Goal: Book appointment/travel/reservation

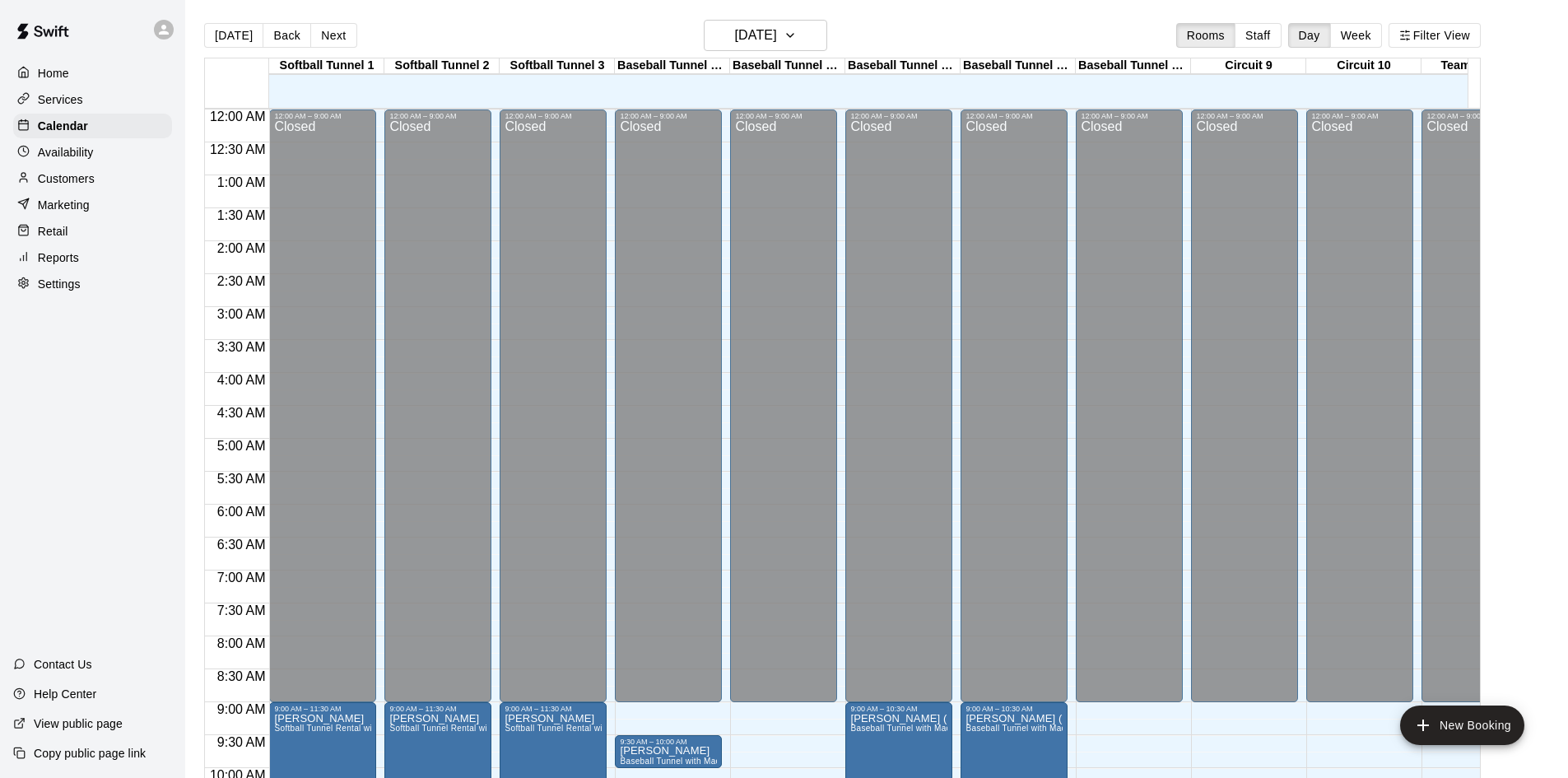
scroll to position [795, 0]
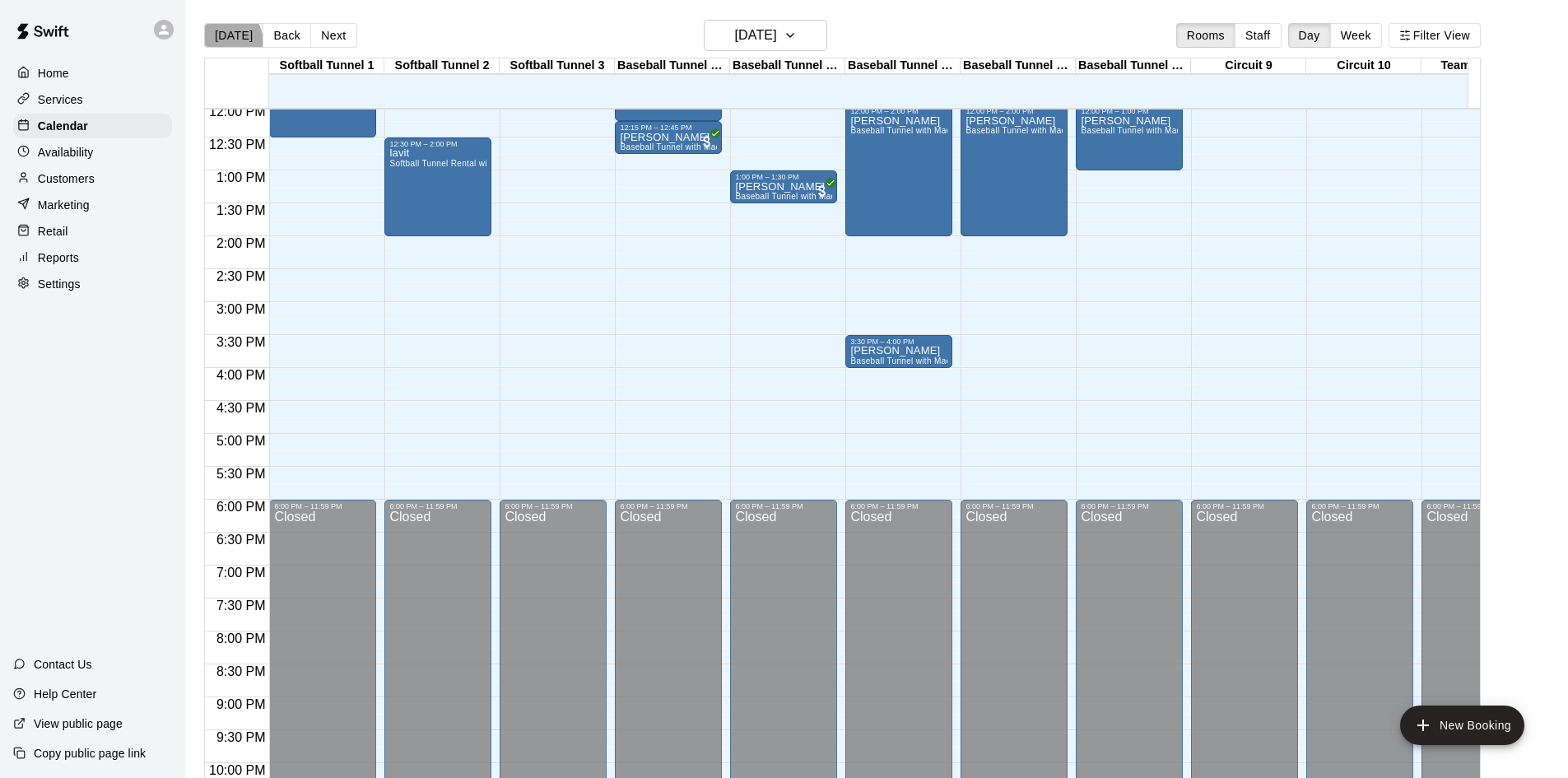
click at [225, 41] on button "[DATE]" at bounding box center [234, 34] width 60 height 24
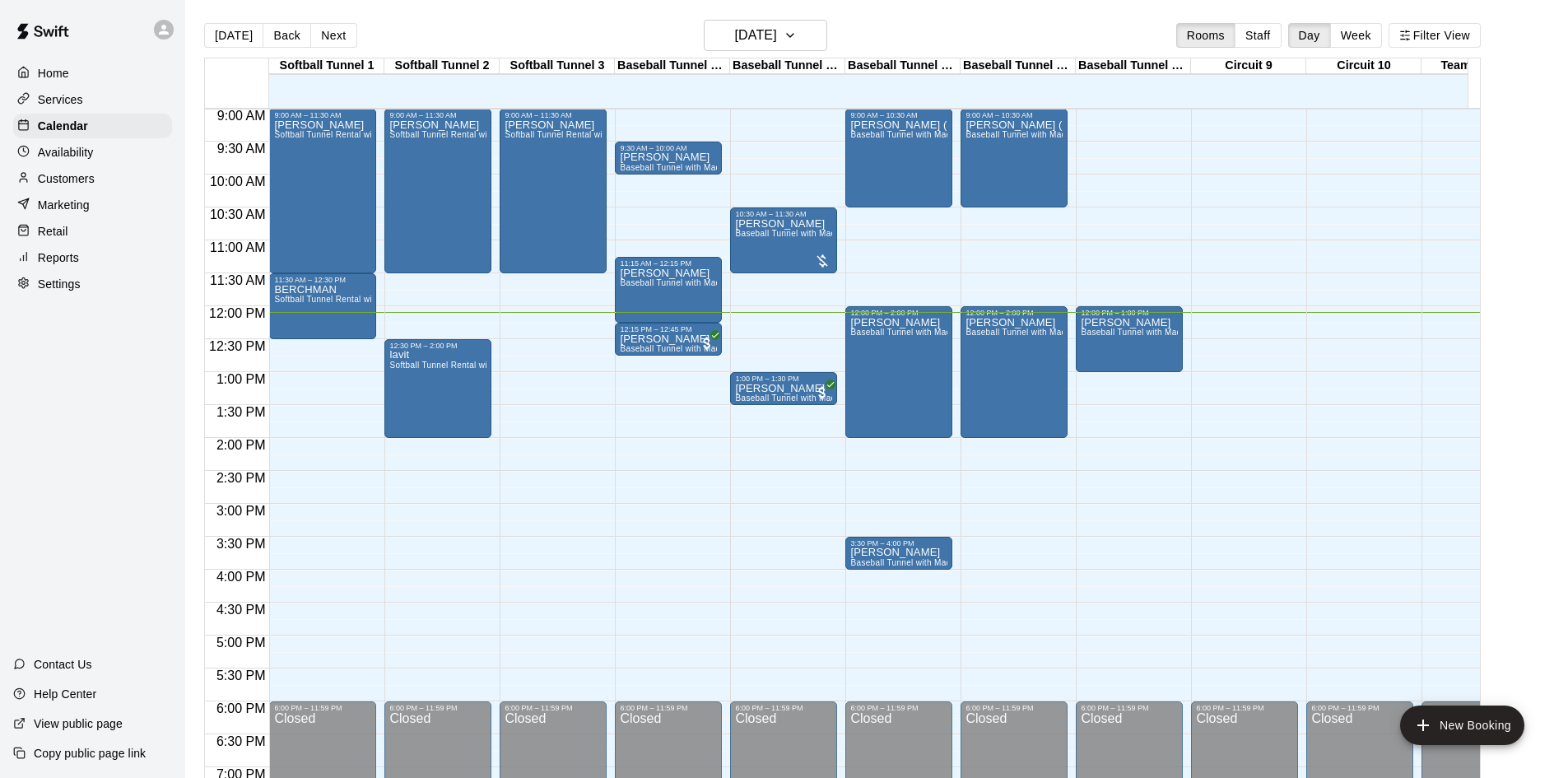
scroll to position [630, 0]
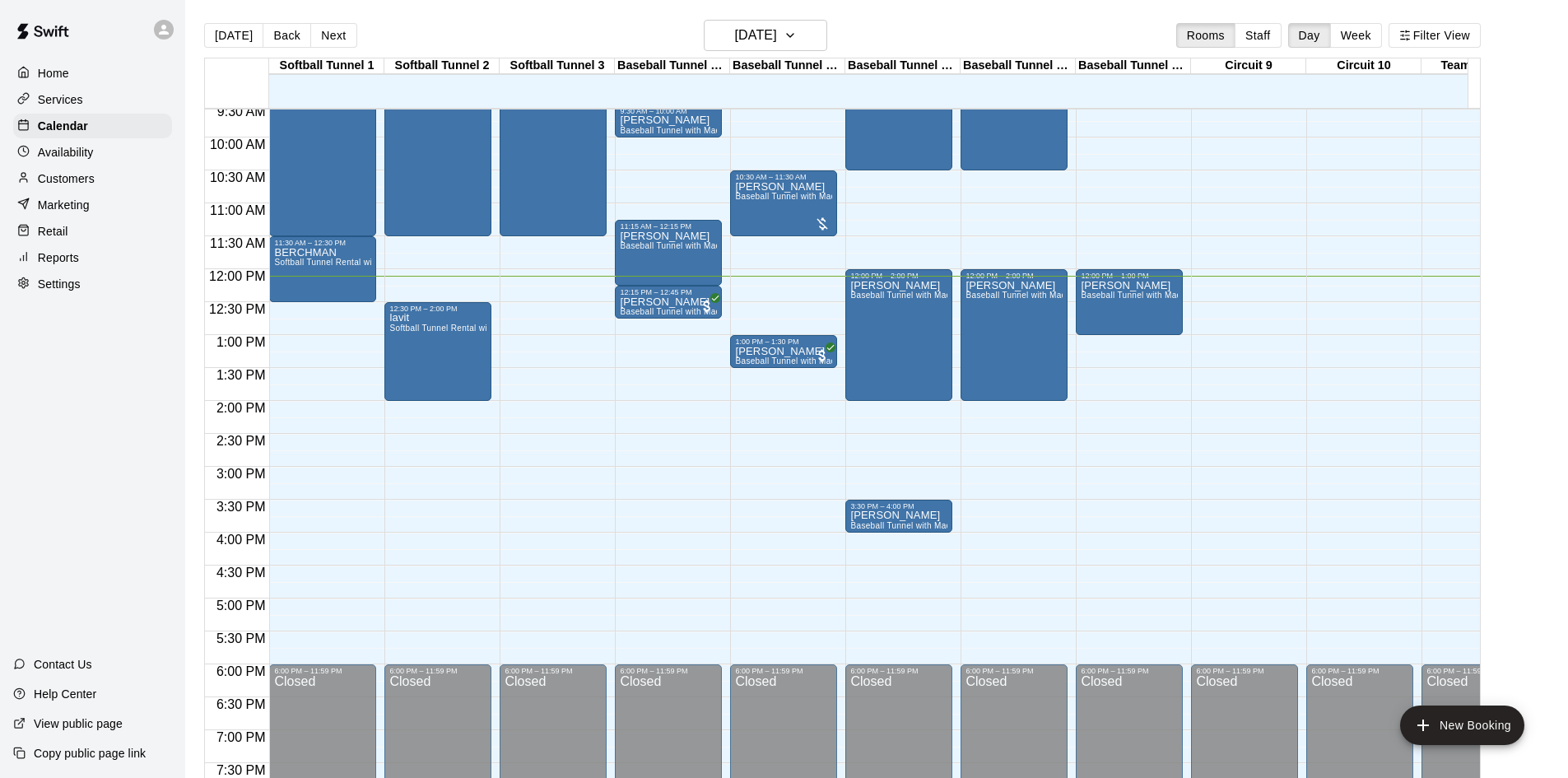
click at [666, 343] on div "12:00 AM – 9:00 AM Closed 9:30 AM – 10:00 AM [PERSON_NAME] Baseball Tunnel with…" at bounding box center [668, 269] width 107 height 1580
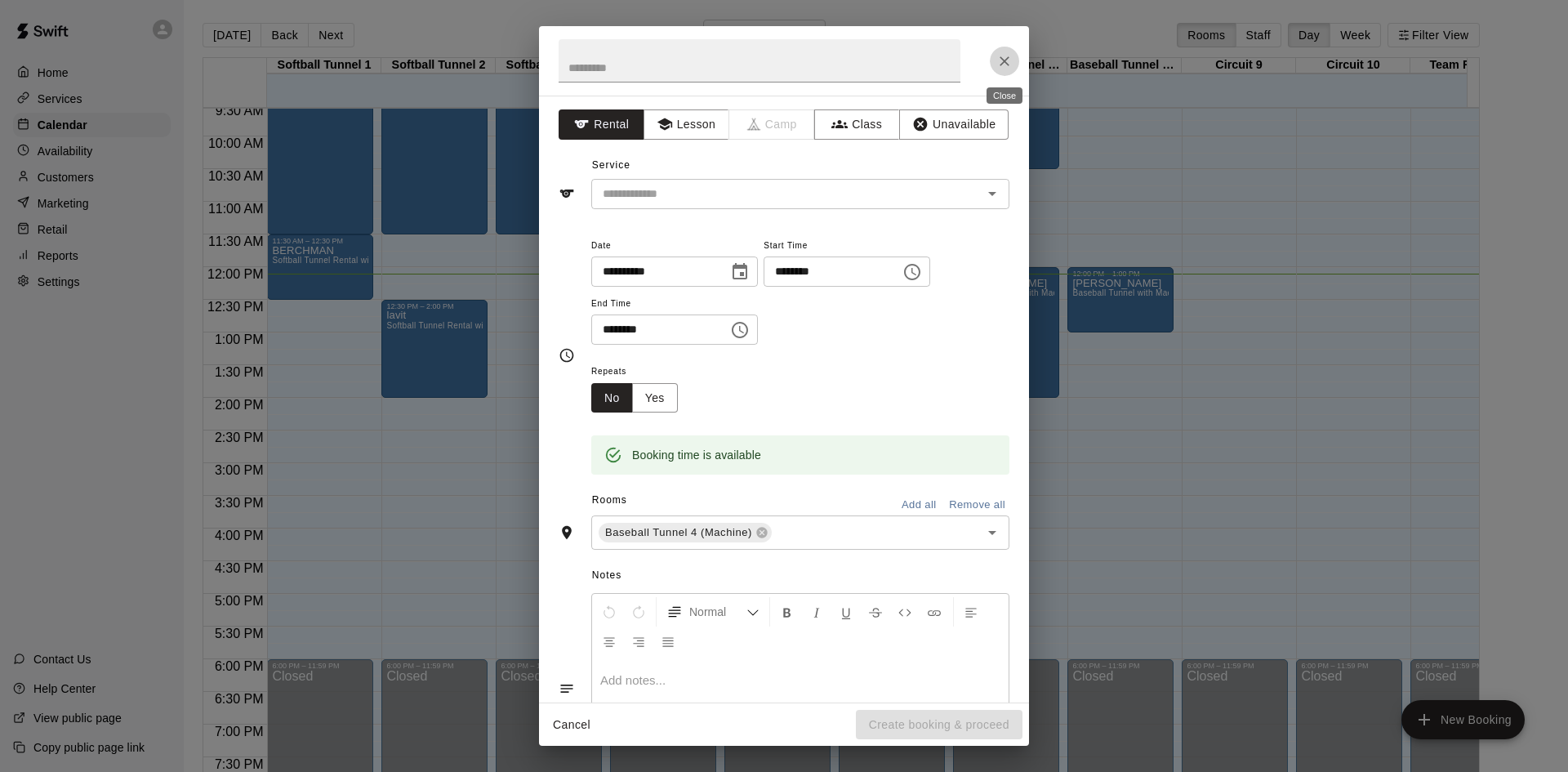
click at [1004, 64] on icon "Close" at bounding box center [1005, 62] width 17 height 17
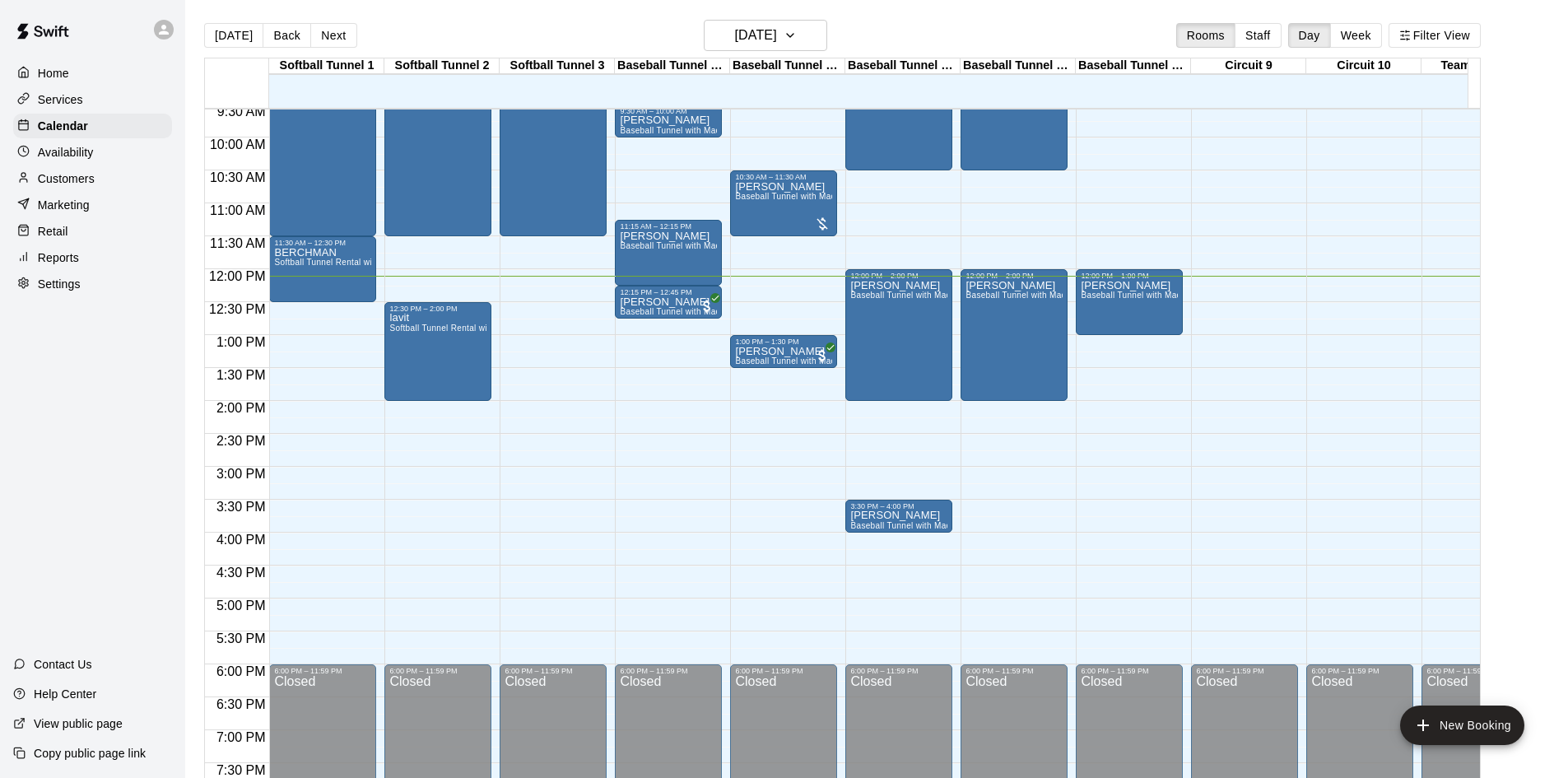
click at [650, 342] on div "12:00 AM – 9:00 AM Closed 9:30 AM – 10:00 AM [PERSON_NAME] Baseball Tunnel with…" at bounding box center [668, 269] width 107 height 1580
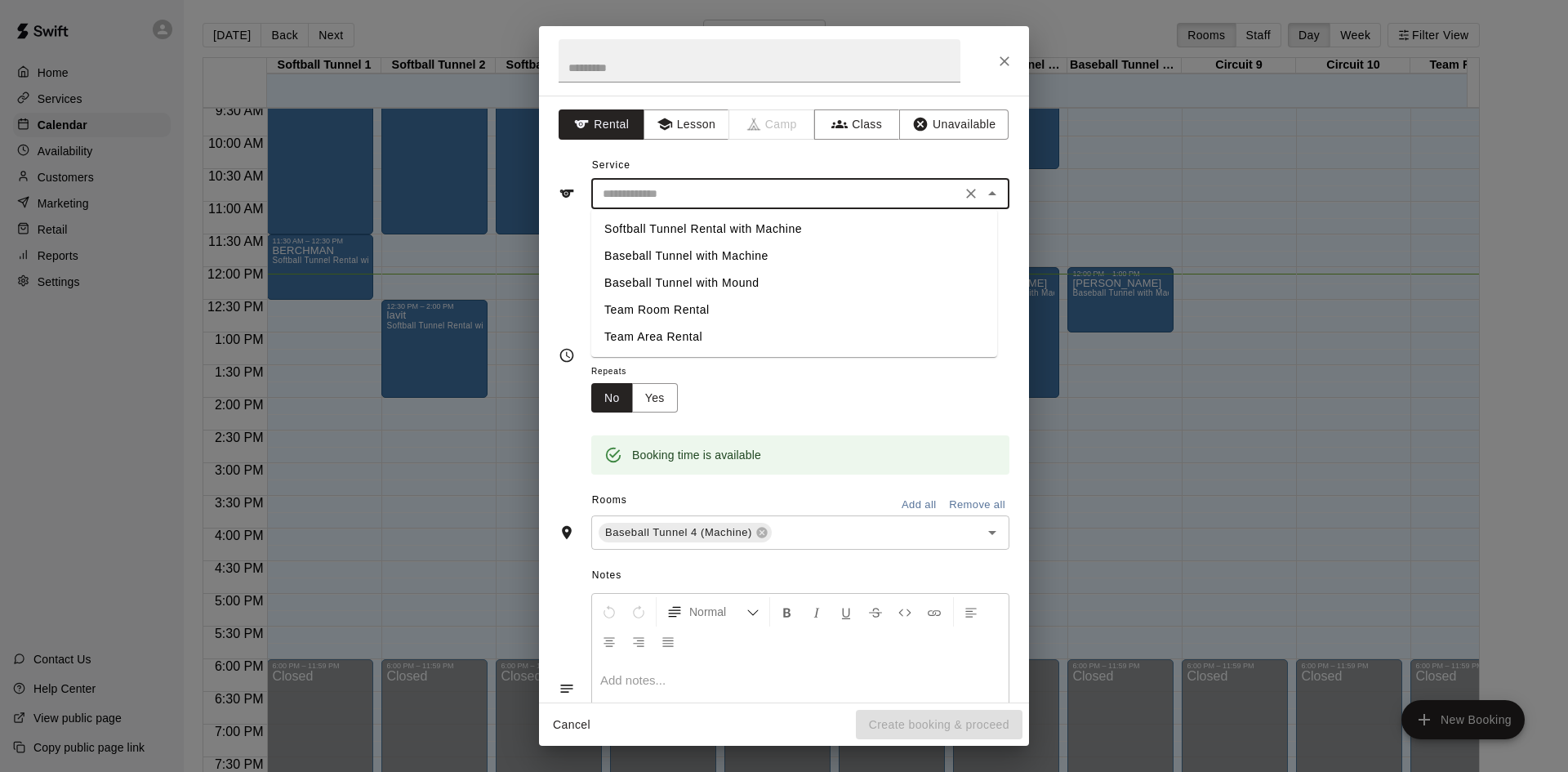
click at [634, 193] on input "text" at bounding box center [776, 193] width 360 height 20
click at [1012, 58] on icon "Close" at bounding box center [1005, 62] width 17 height 17
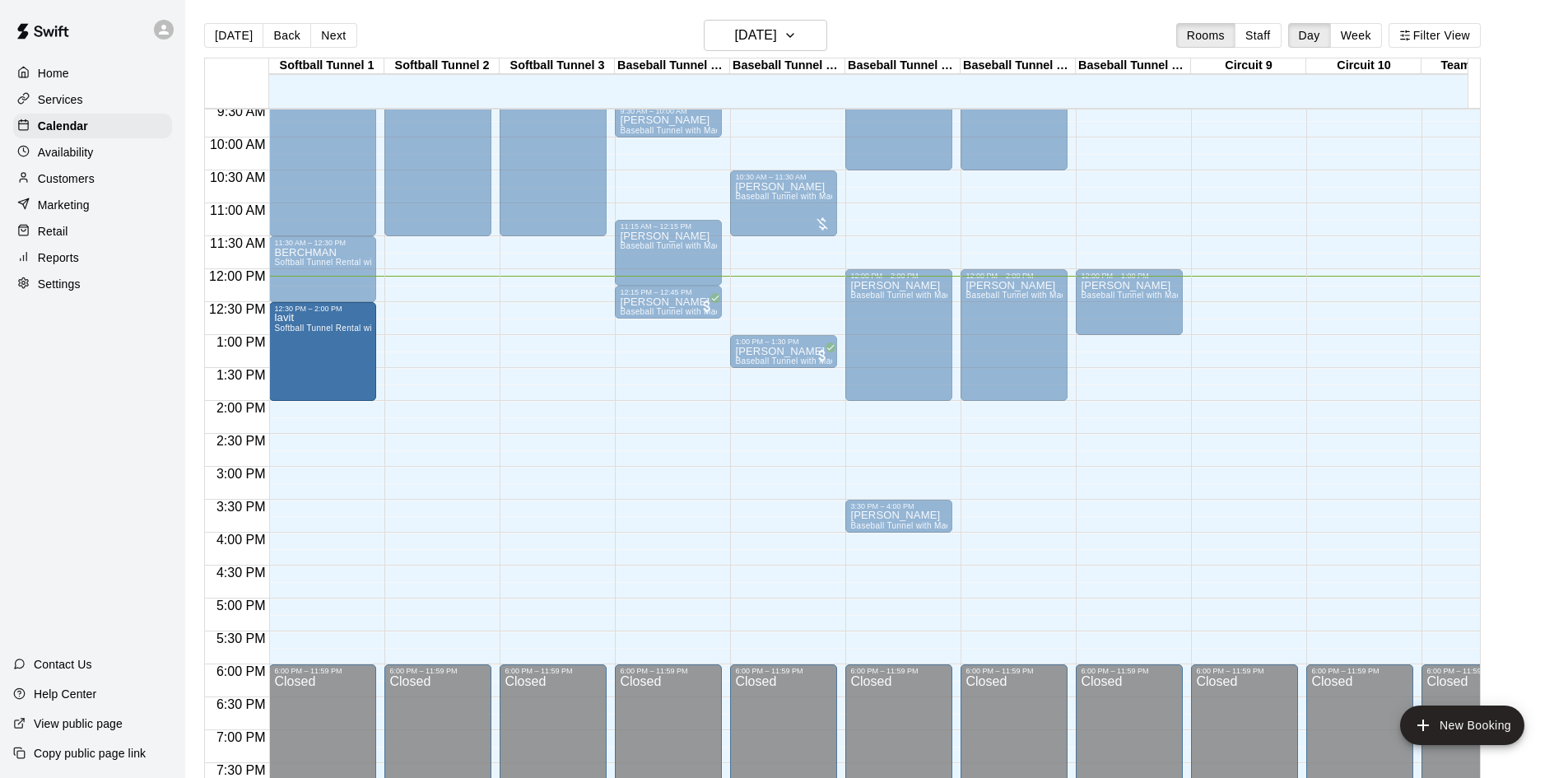
drag, startPoint x: 463, startPoint y: 356, endPoint x: 381, endPoint y: 360, distance: 82.1
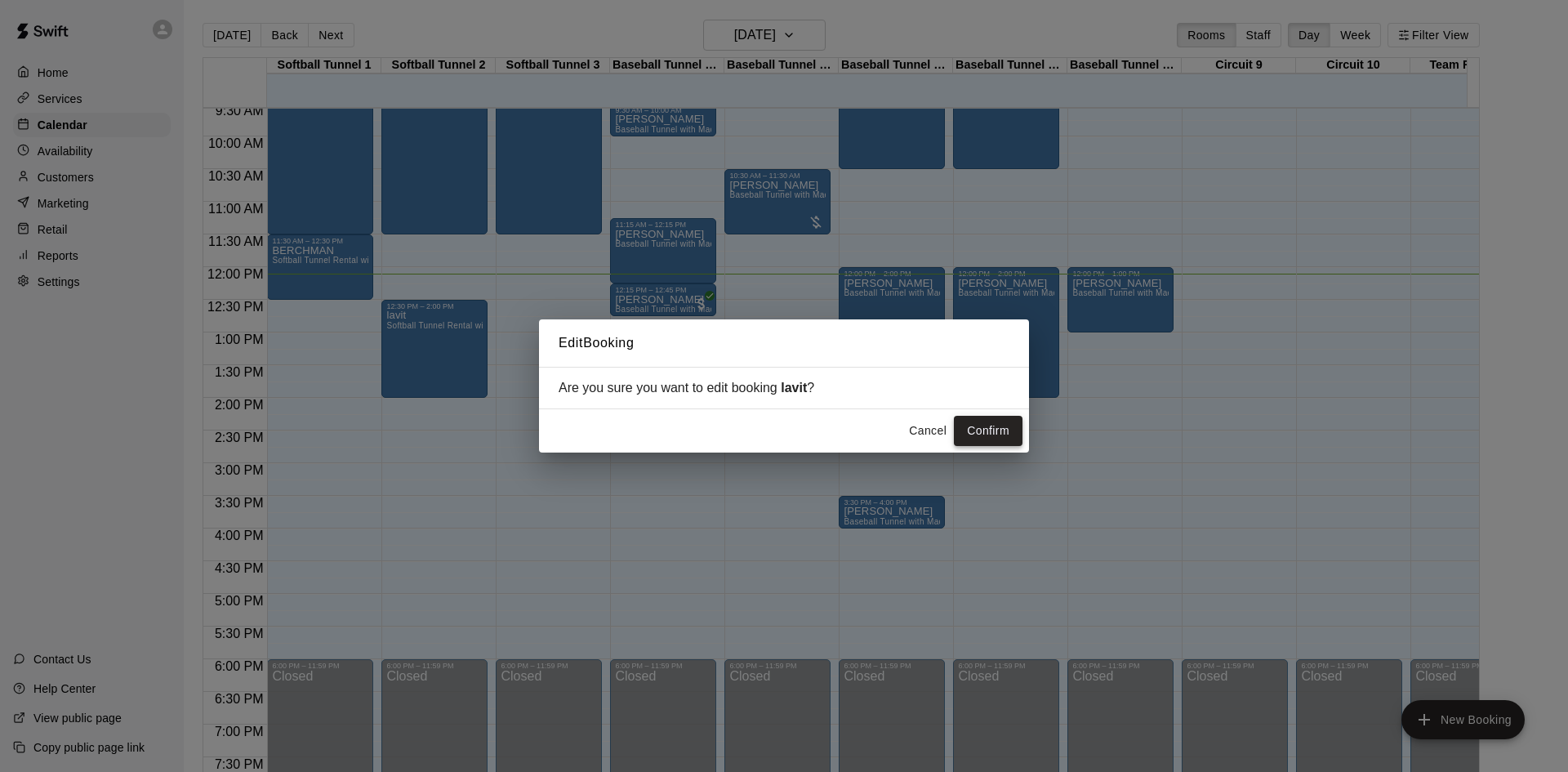
click at [977, 429] on button "Confirm" at bounding box center [988, 431] width 68 height 30
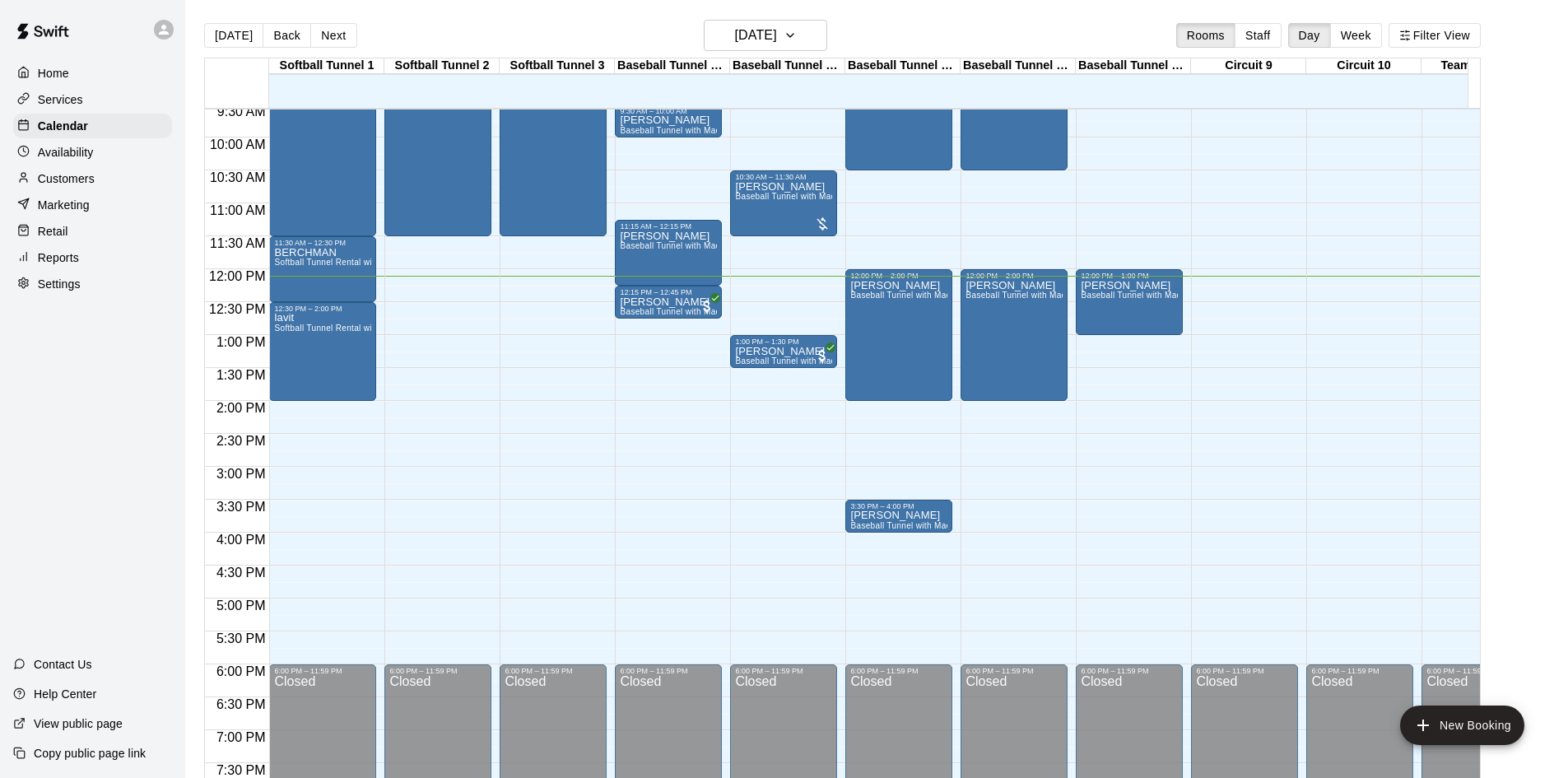
click at [433, 341] on div "12:00 AM – 9:00 AM Closed 9:00 AM – 11:30 AM [PERSON_NAME] Softball Tunnel Rent…" at bounding box center [437, 269] width 107 height 1580
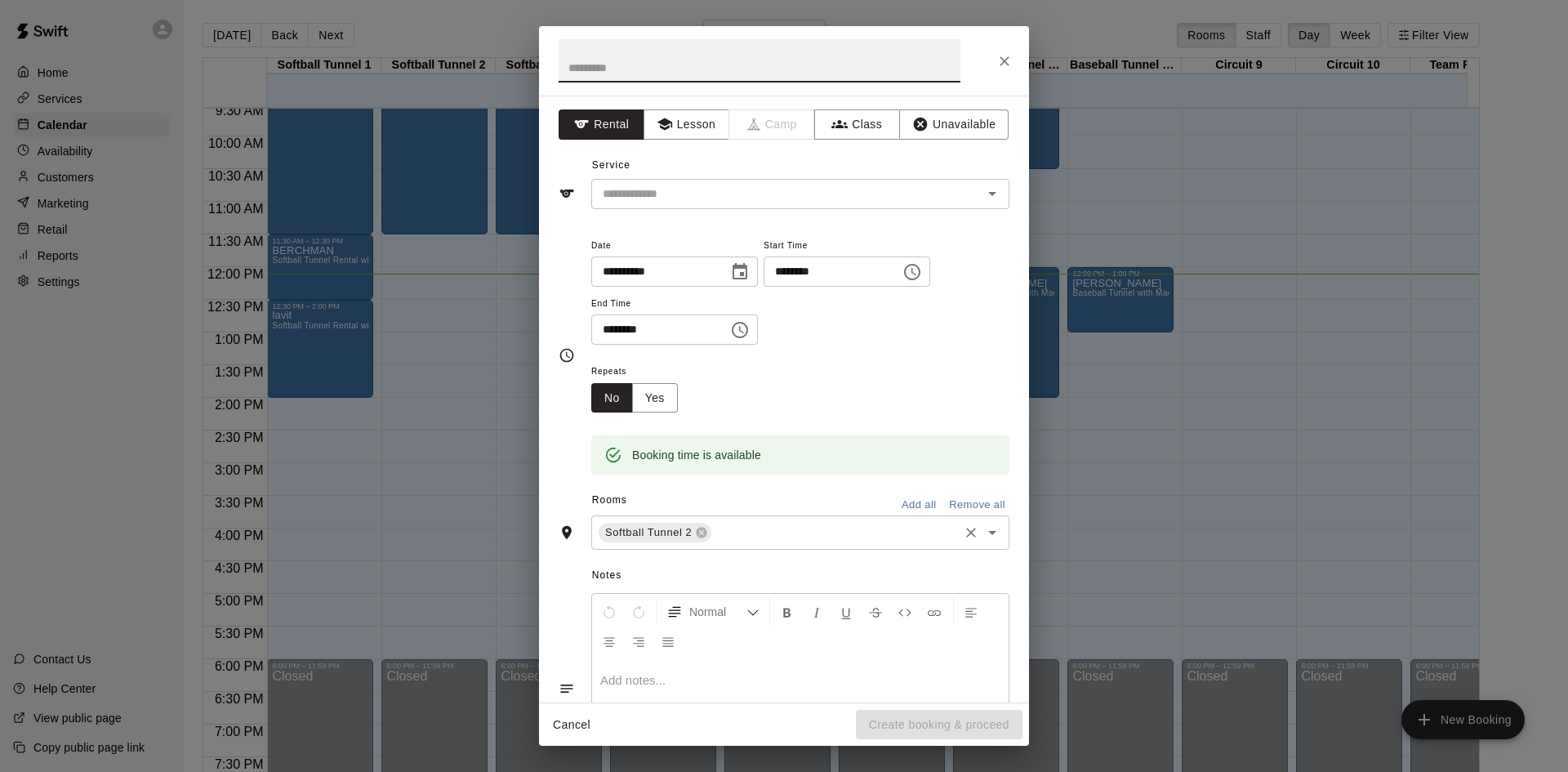
click at [749, 543] on div "Softball Tunnel 2 ​" at bounding box center [800, 532] width 418 height 34
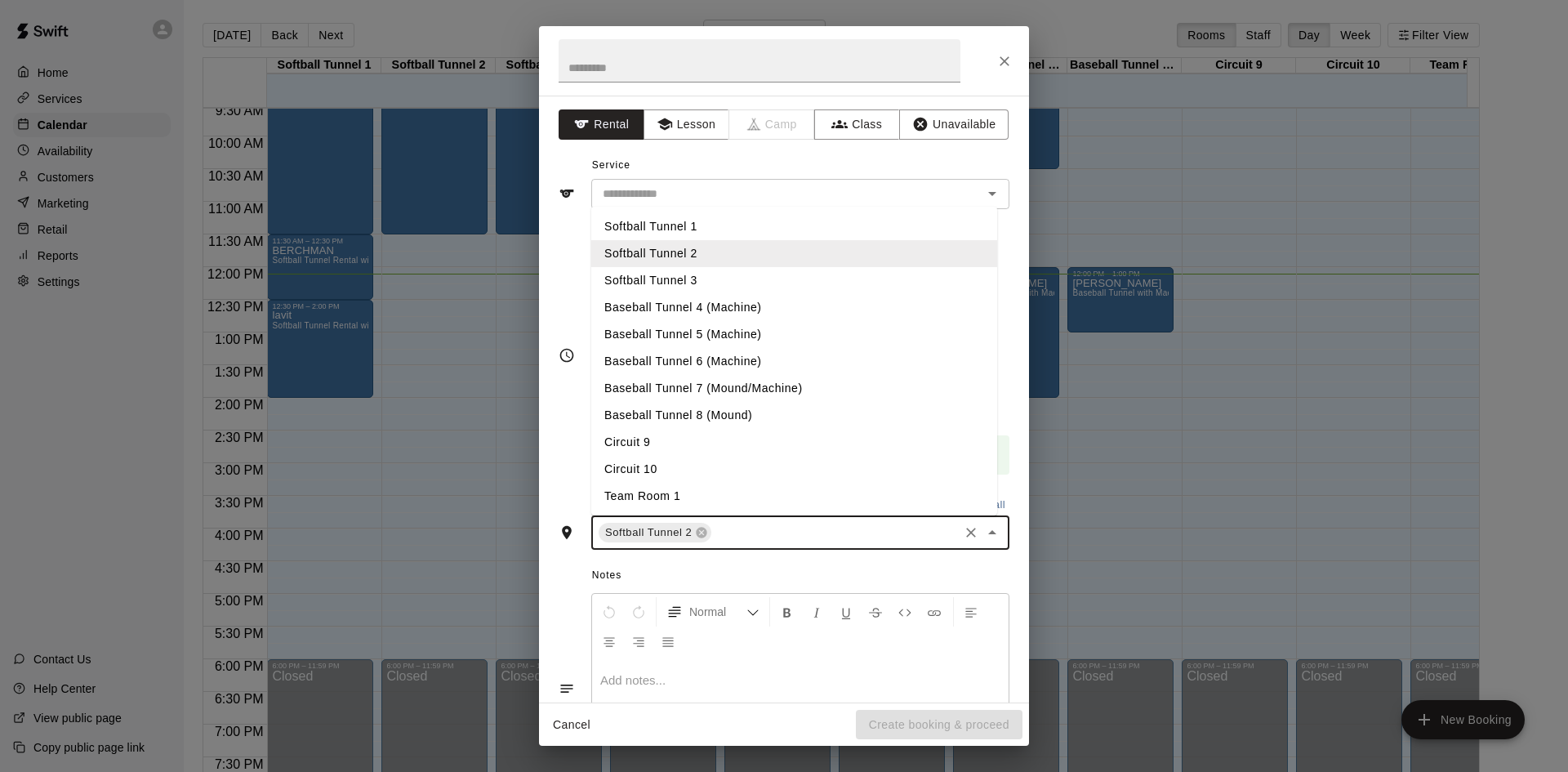
click at [710, 287] on li "Softball Tunnel 3" at bounding box center [794, 280] width 406 height 27
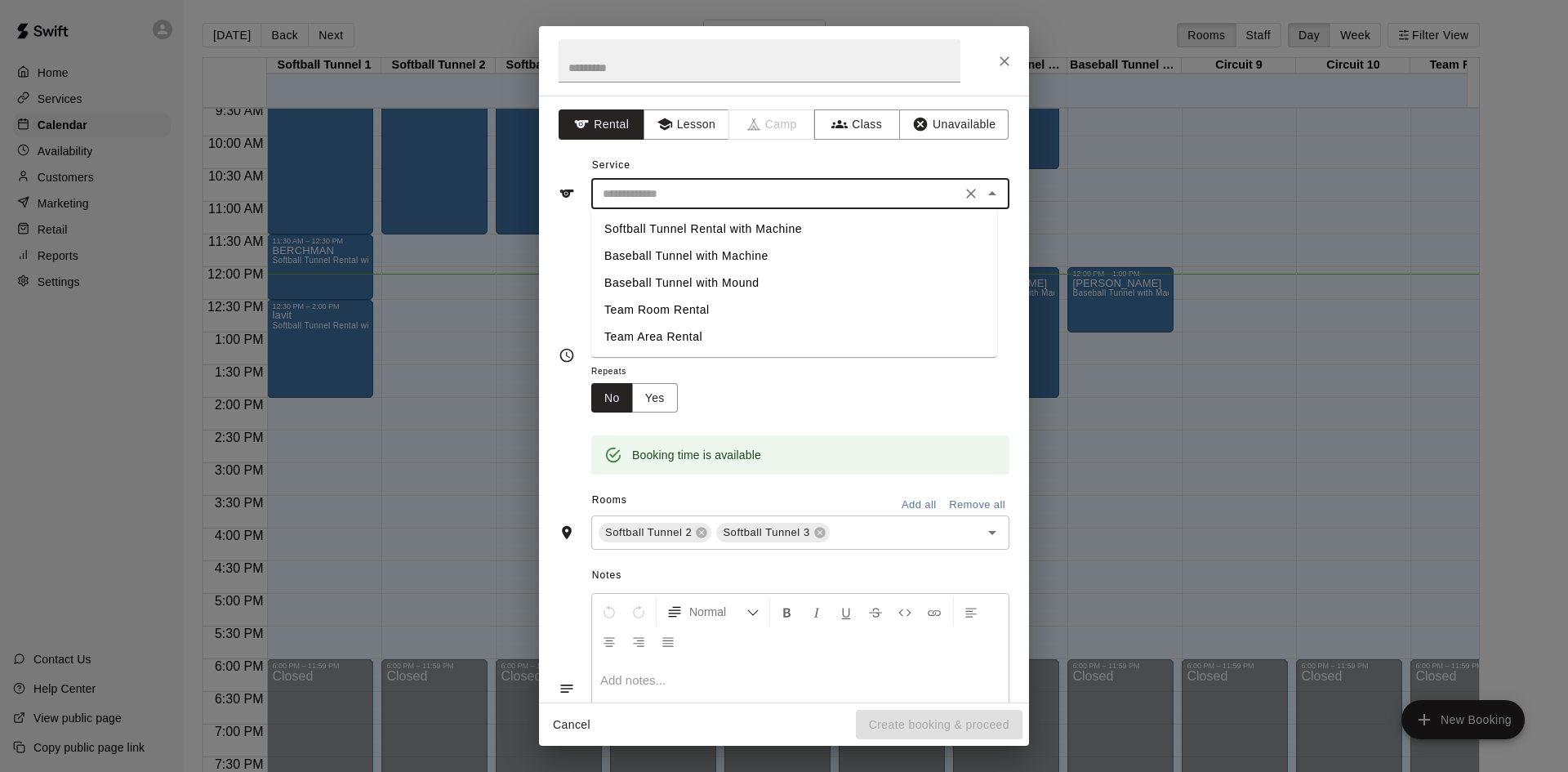
click at [692, 188] on input "text" at bounding box center [776, 193] width 360 height 20
click at [682, 228] on li "Softball Tunnel Rental with Machine" at bounding box center [794, 229] width 406 height 27
type input "**********"
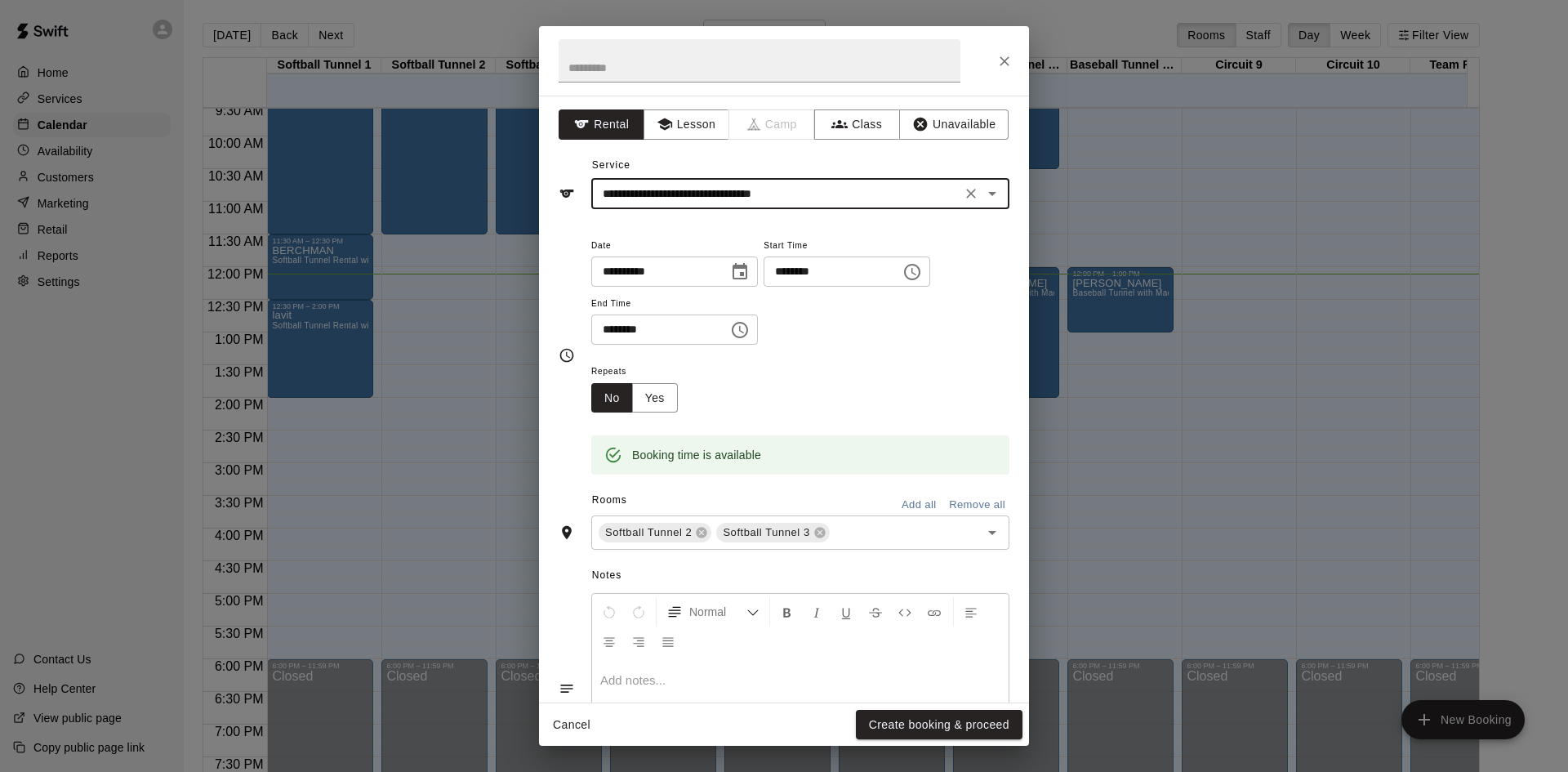
click at [611, 338] on input "********" at bounding box center [654, 329] width 126 height 30
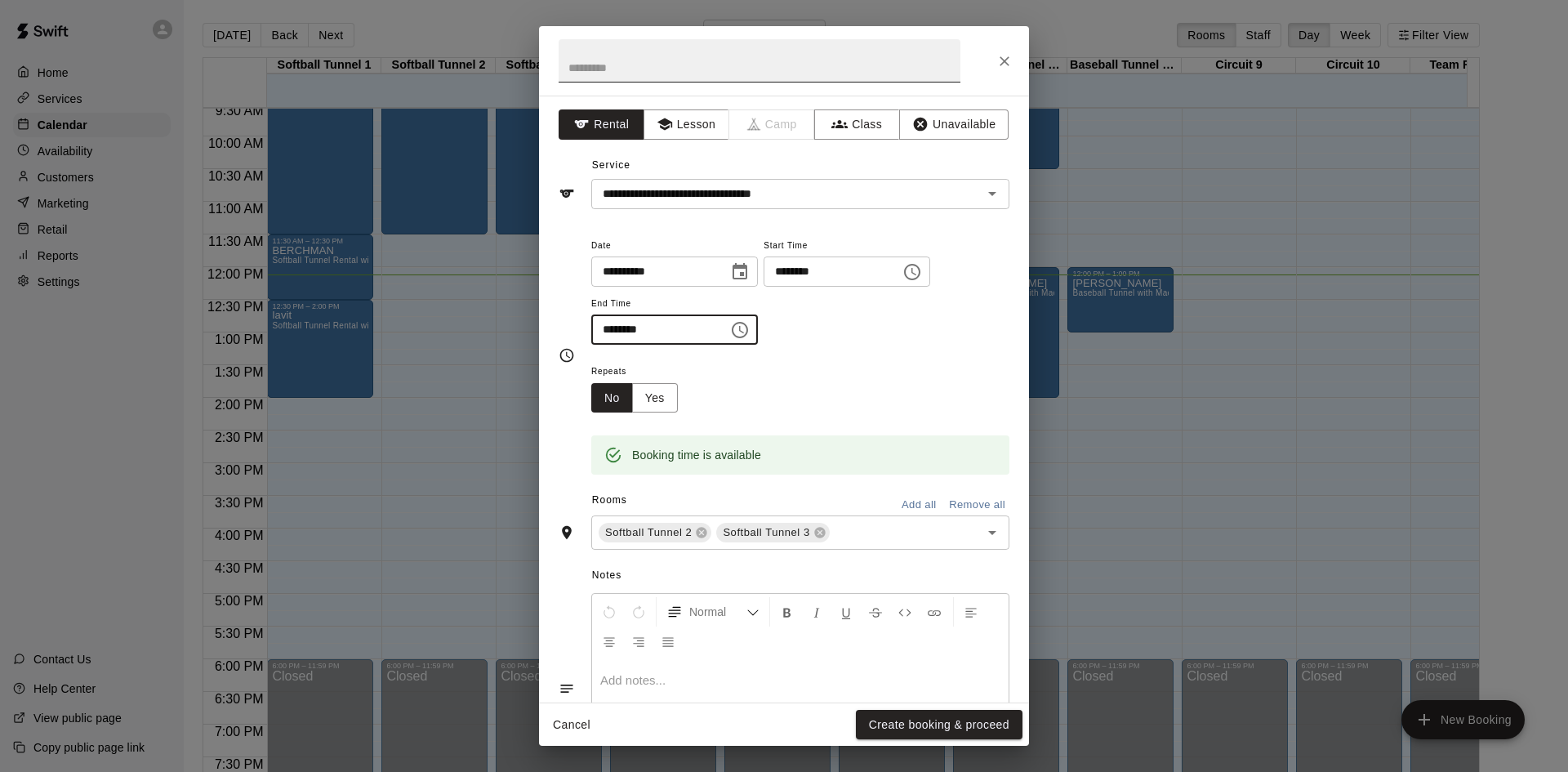
type input "********"
click at [702, 62] on input "text" at bounding box center [760, 61] width 402 height 43
type input "*******"
click at [906, 726] on button "Create booking & proceed" at bounding box center [939, 724] width 167 height 30
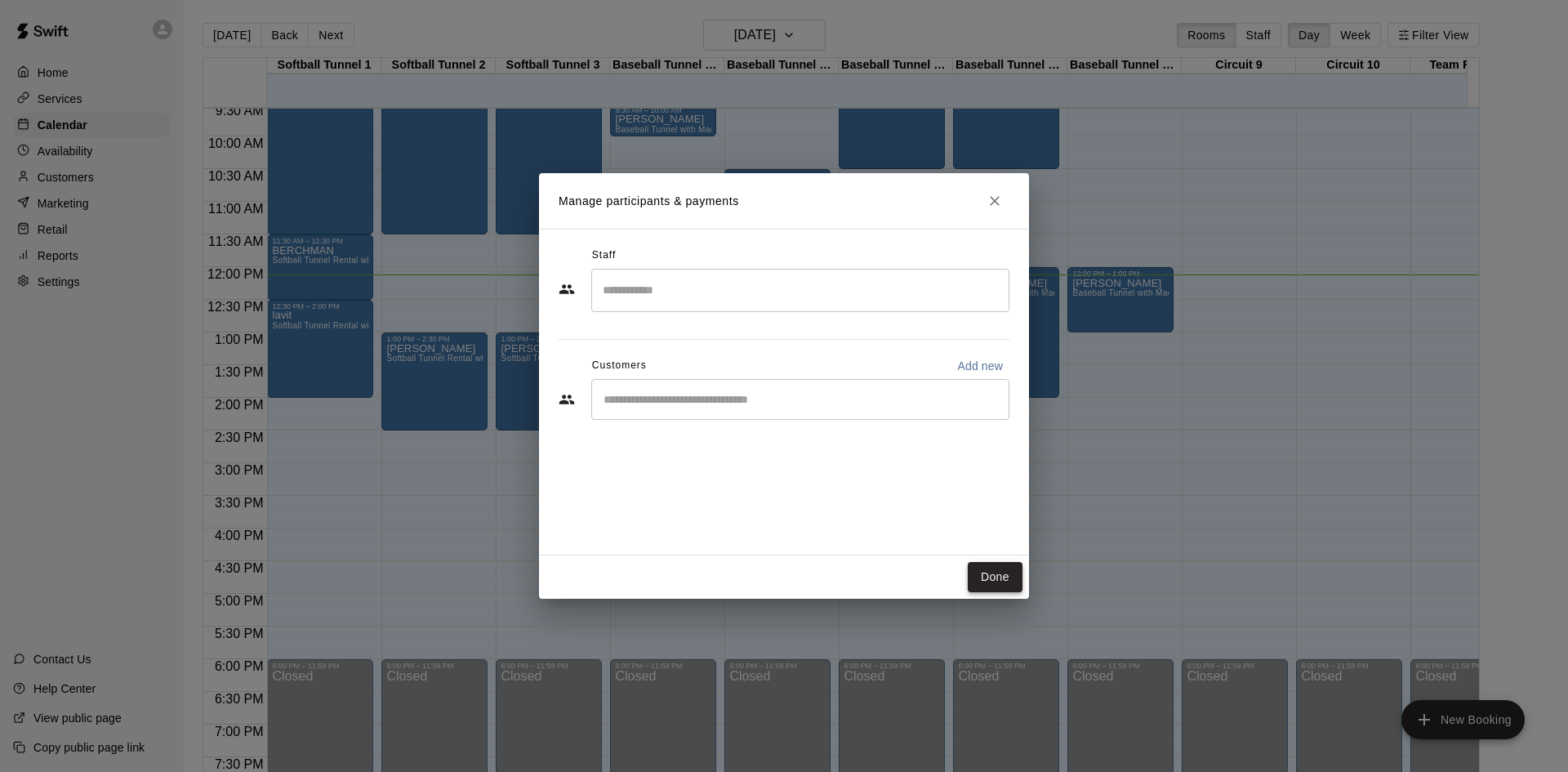
click at [999, 585] on button "Done" at bounding box center [996, 577] width 55 height 30
